Goal: Information Seeking & Learning: Check status

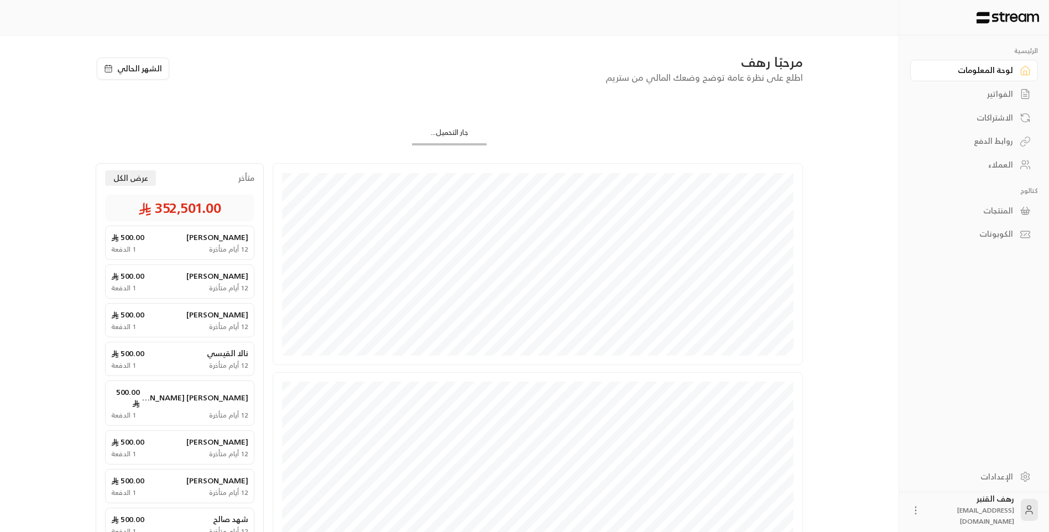
click at [997, 88] on div "الفواتير" at bounding box center [968, 93] width 89 height 11
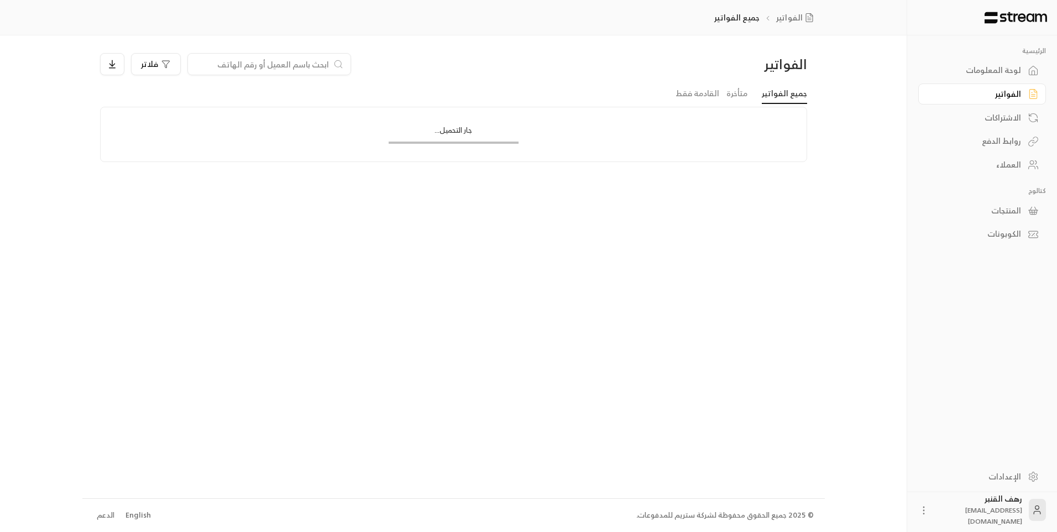
click at [233, 60] on input at bounding box center [262, 64] width 135 height 12
click at [291, 64] on input at bounding box center [262, 64] width 135 height 12
click at [320, 63] on input at bounding box center [262, 64] width 135 height 12
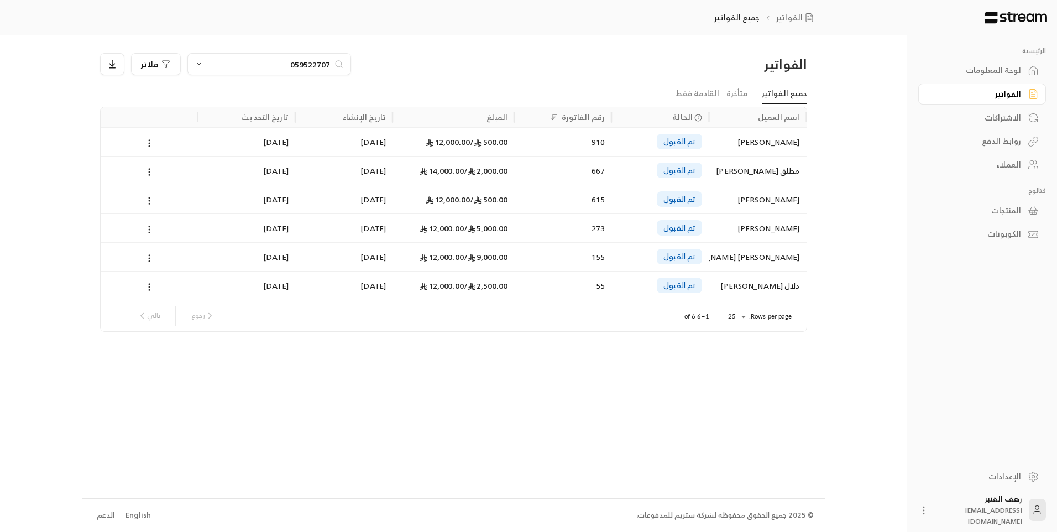
type input "0595227070"
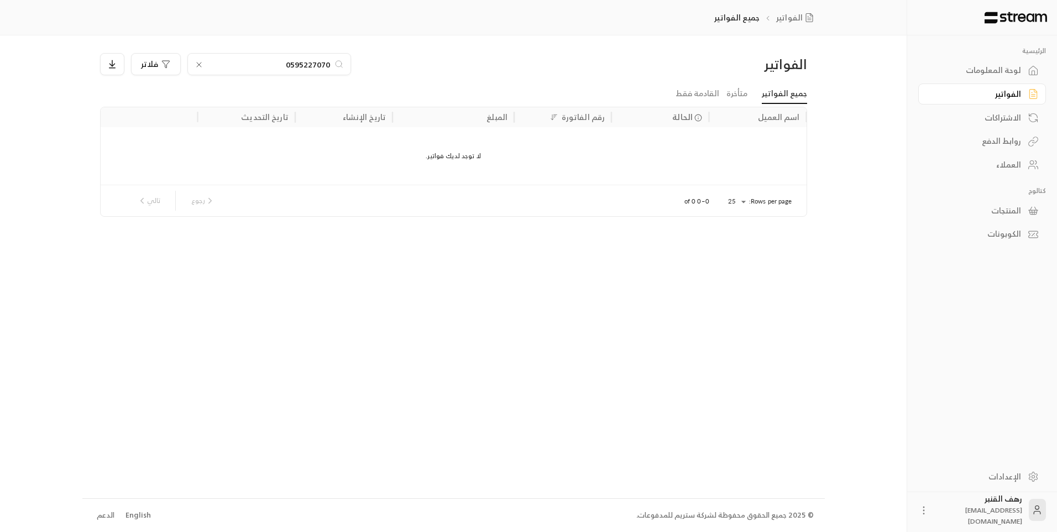
click at [270, 67] on input "0595227070" at bounding box center [269, 64] width 123 height 12
click at [270, 66] on input "0595227070" at bounding box center [269, 64] width 123 height 12
type input "تركي"
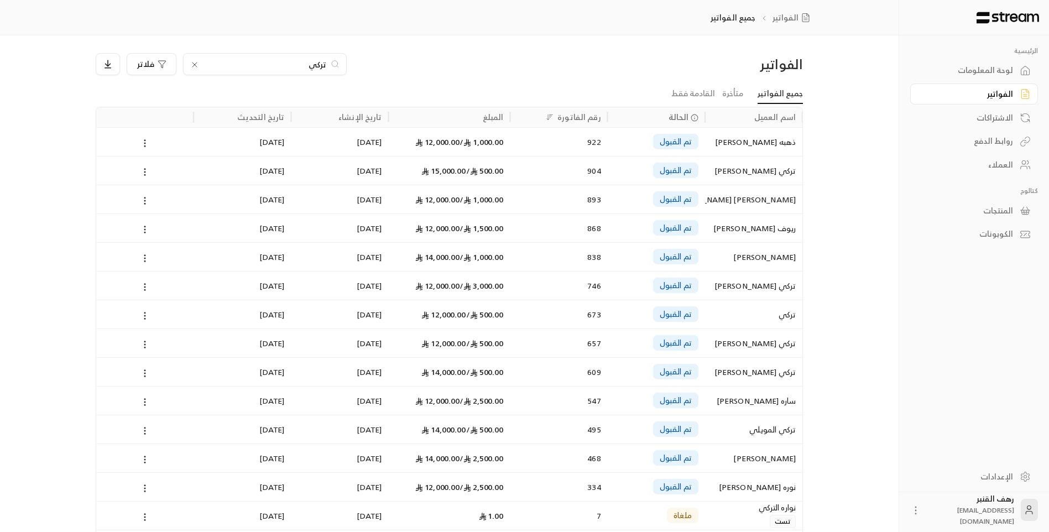
click at [727, 460] on div "[PERSON_NAME]" at bounding box center [753, 458] width 84 height 28
